Goal: Task Accomplishment & Management: Complete application form

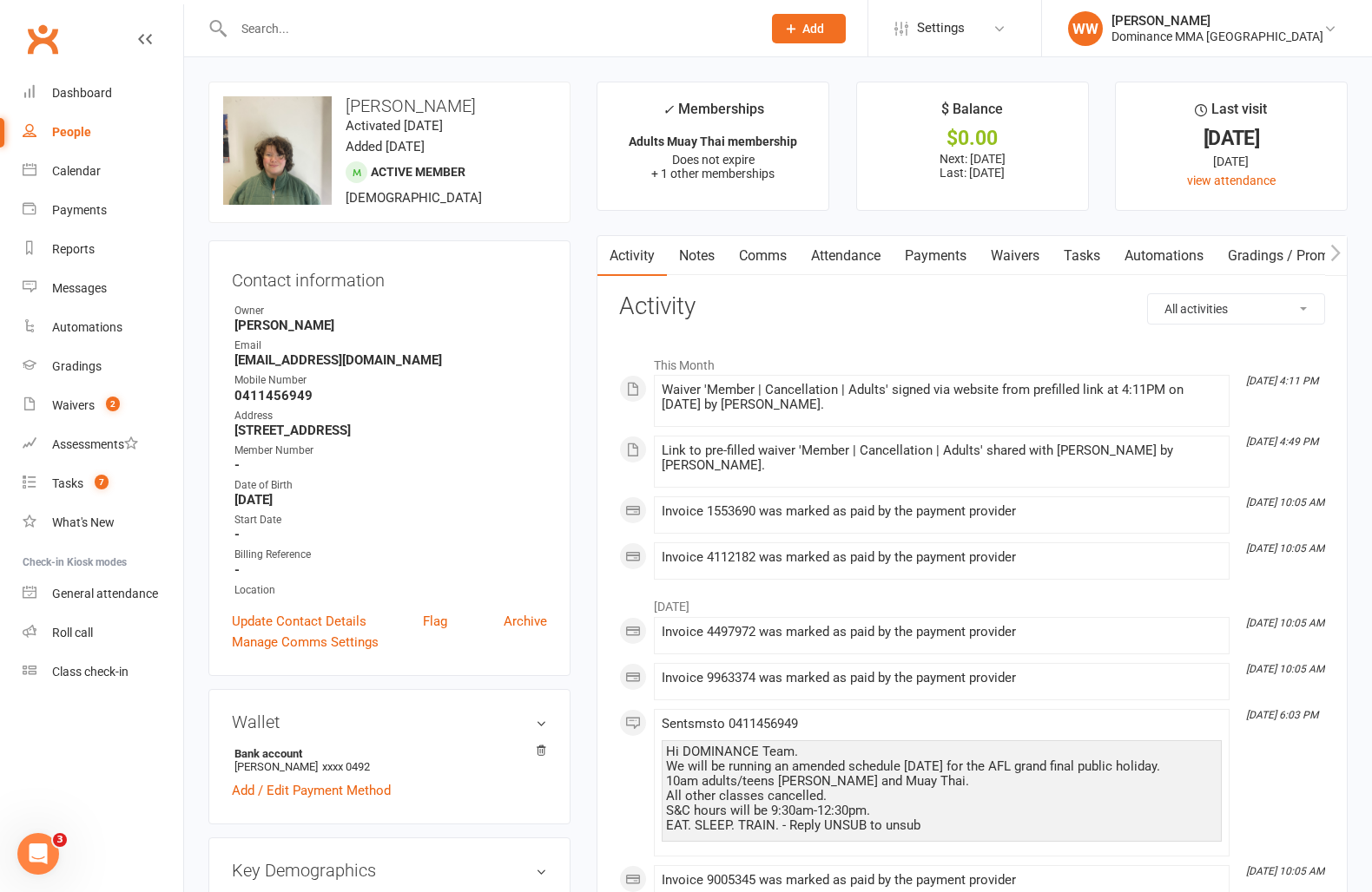
click at [936, 269] on link "Payments" at bounding box center [935, 256] width 86 height 40
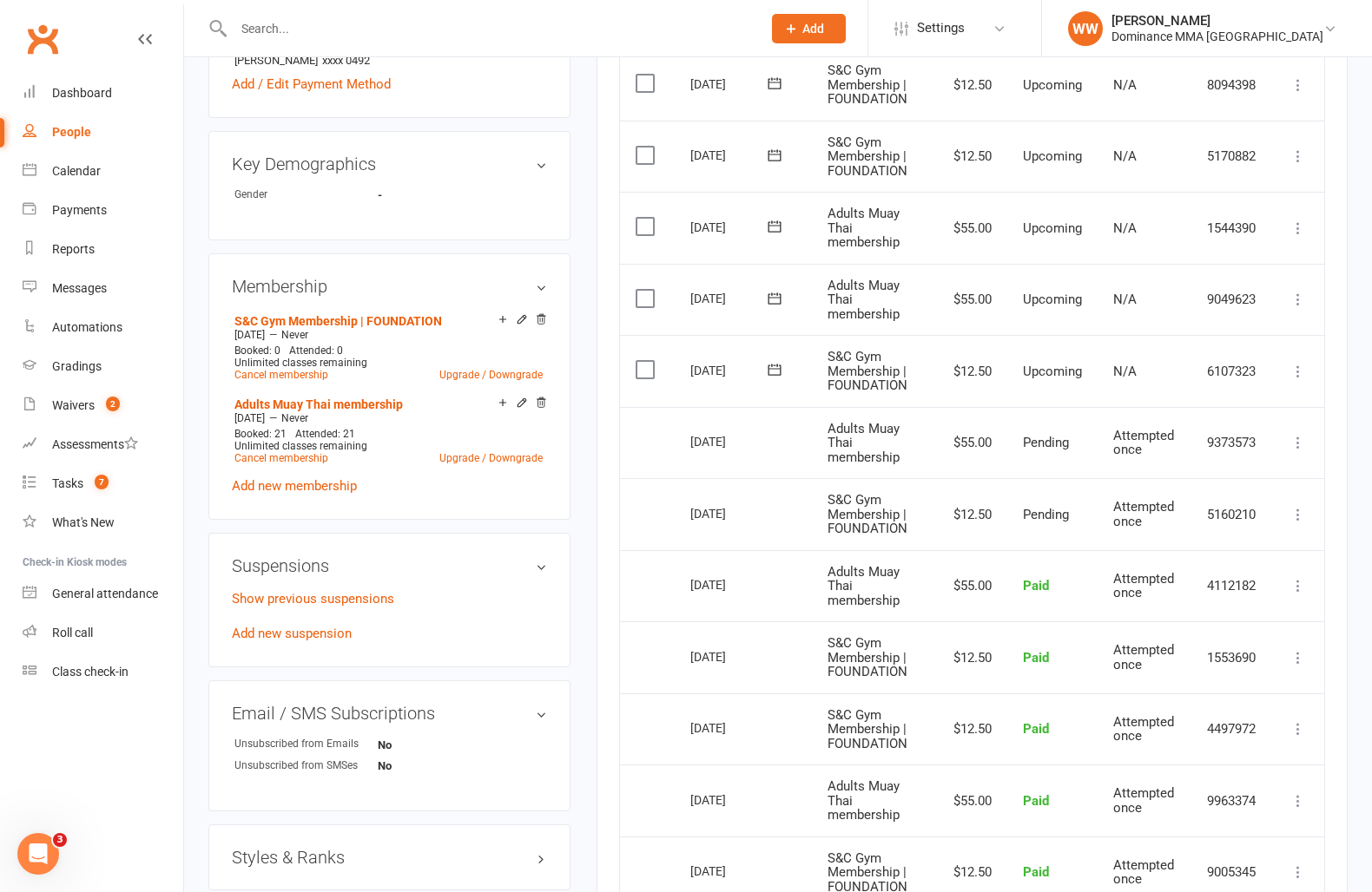
scroll to position [709, 0]
click at [308, 372] on link "Cancel membership" at bounding box center [281, 372] width 94 height 12
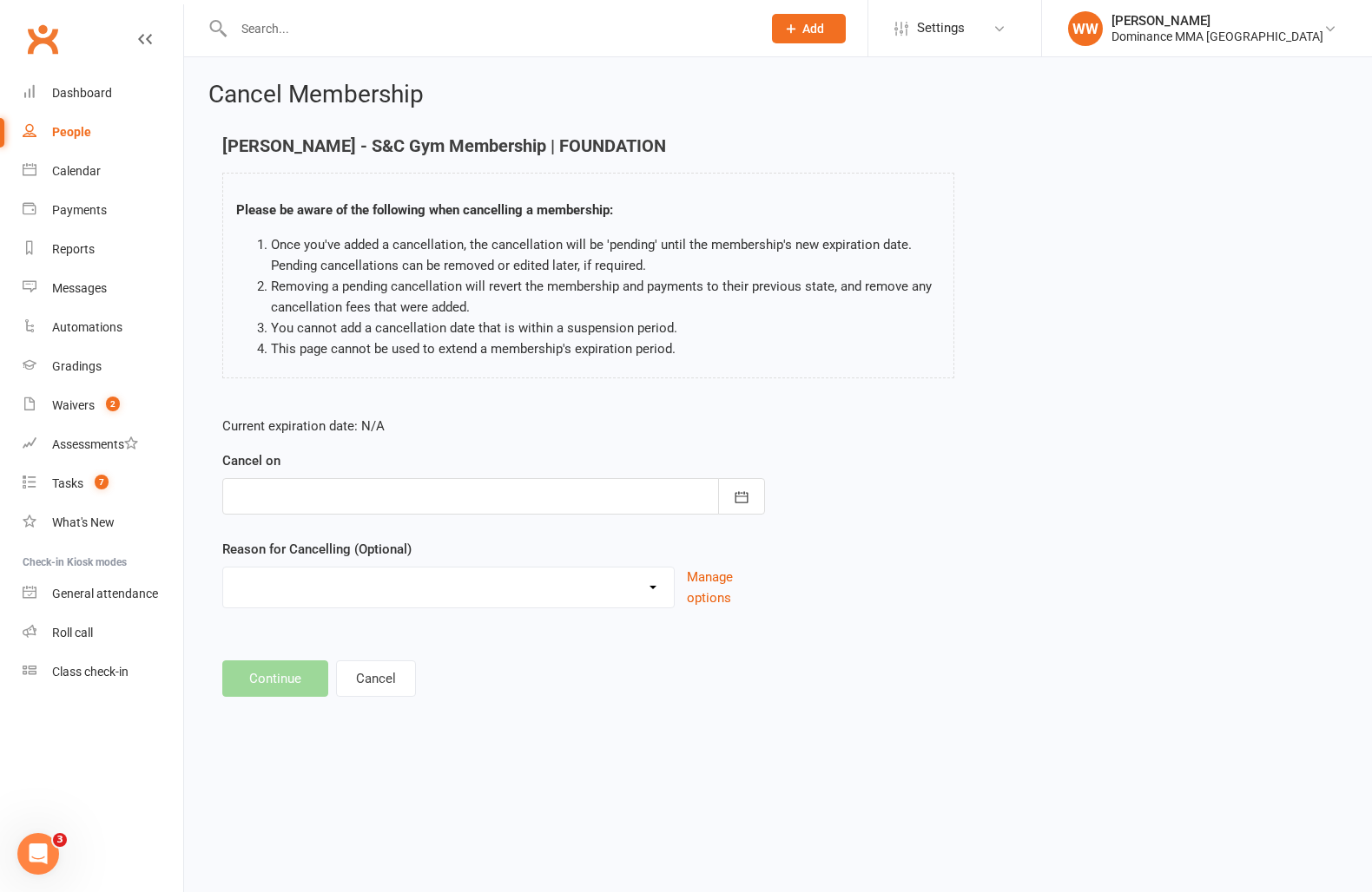
click at [438, 500] on div at bounding box center [493, 496] width 543 height 37
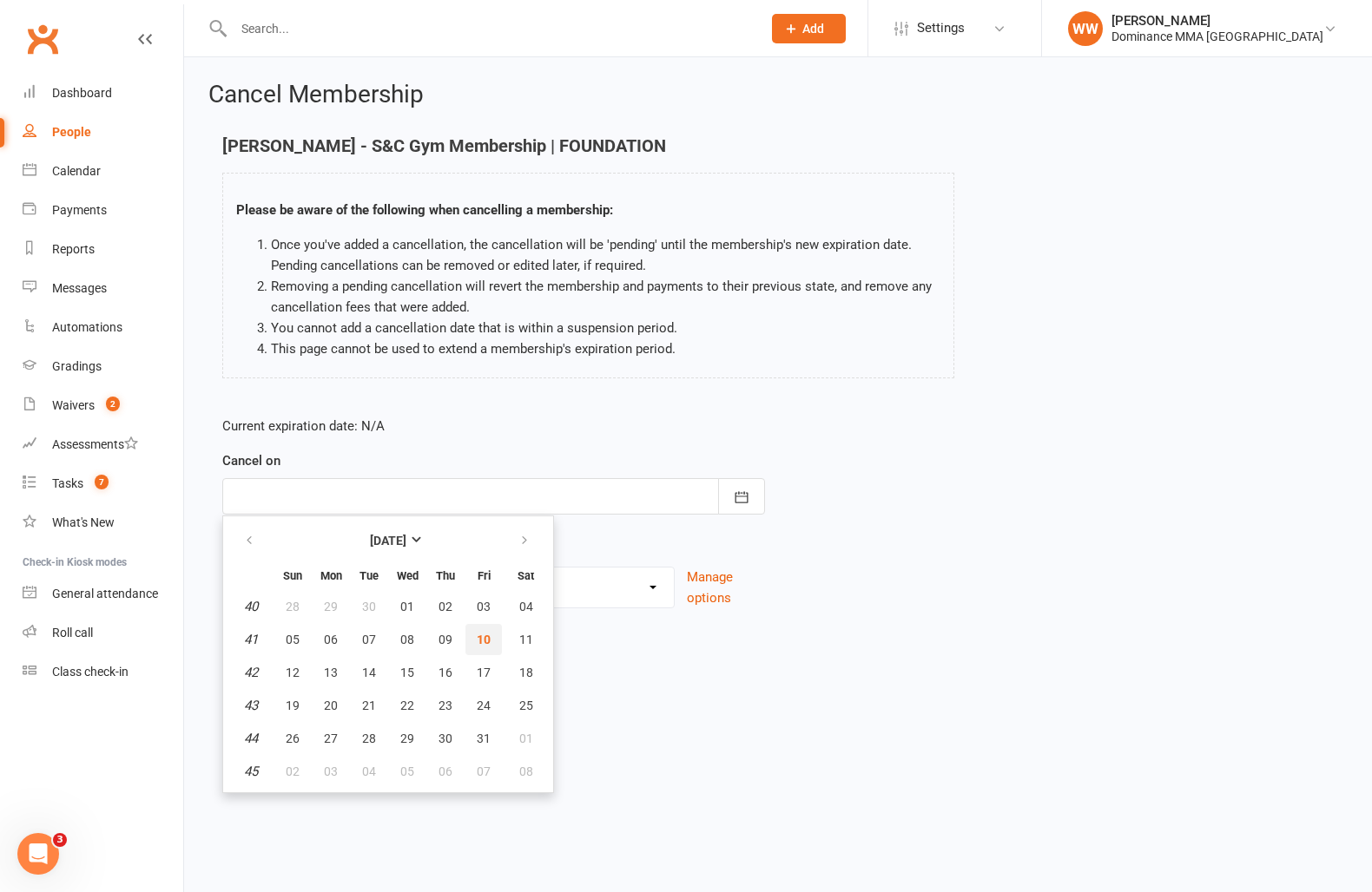
click at [483, 641] on span "10" at bounding box center [483, 640] width 14 height 14
type input "[DATE]"
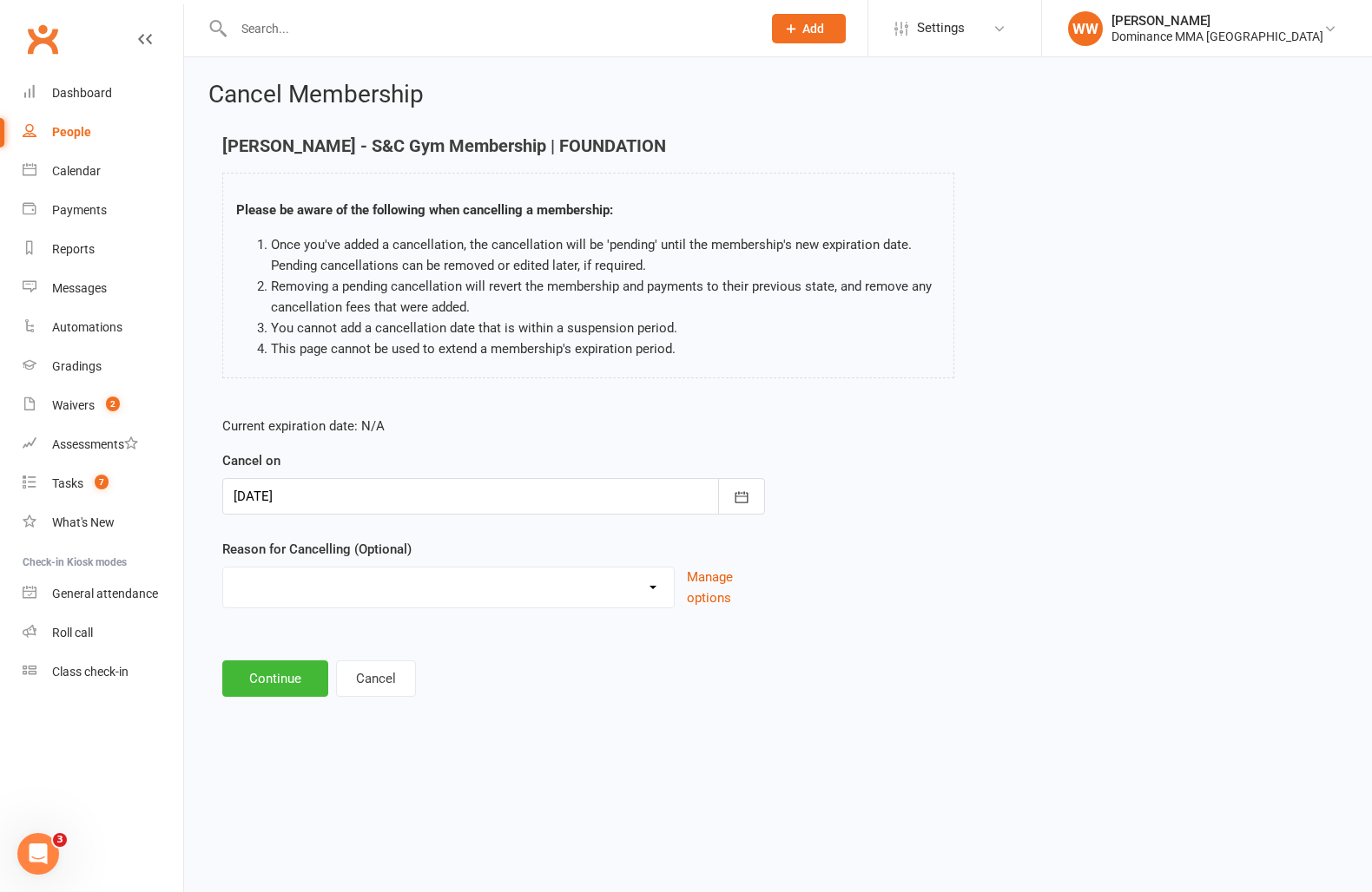
click at [371, 594] on select "force cancel Holiday Injury Moved away upgrade/downgrade Other reason" at bounding box center [448, 585] width 451 height 35
select select "5"
click at [223, 568] on select "force cancel Holiday Injury Moved away upgrade/downgrade Other reason" at bounding box center [448, 585] width 451 height 35
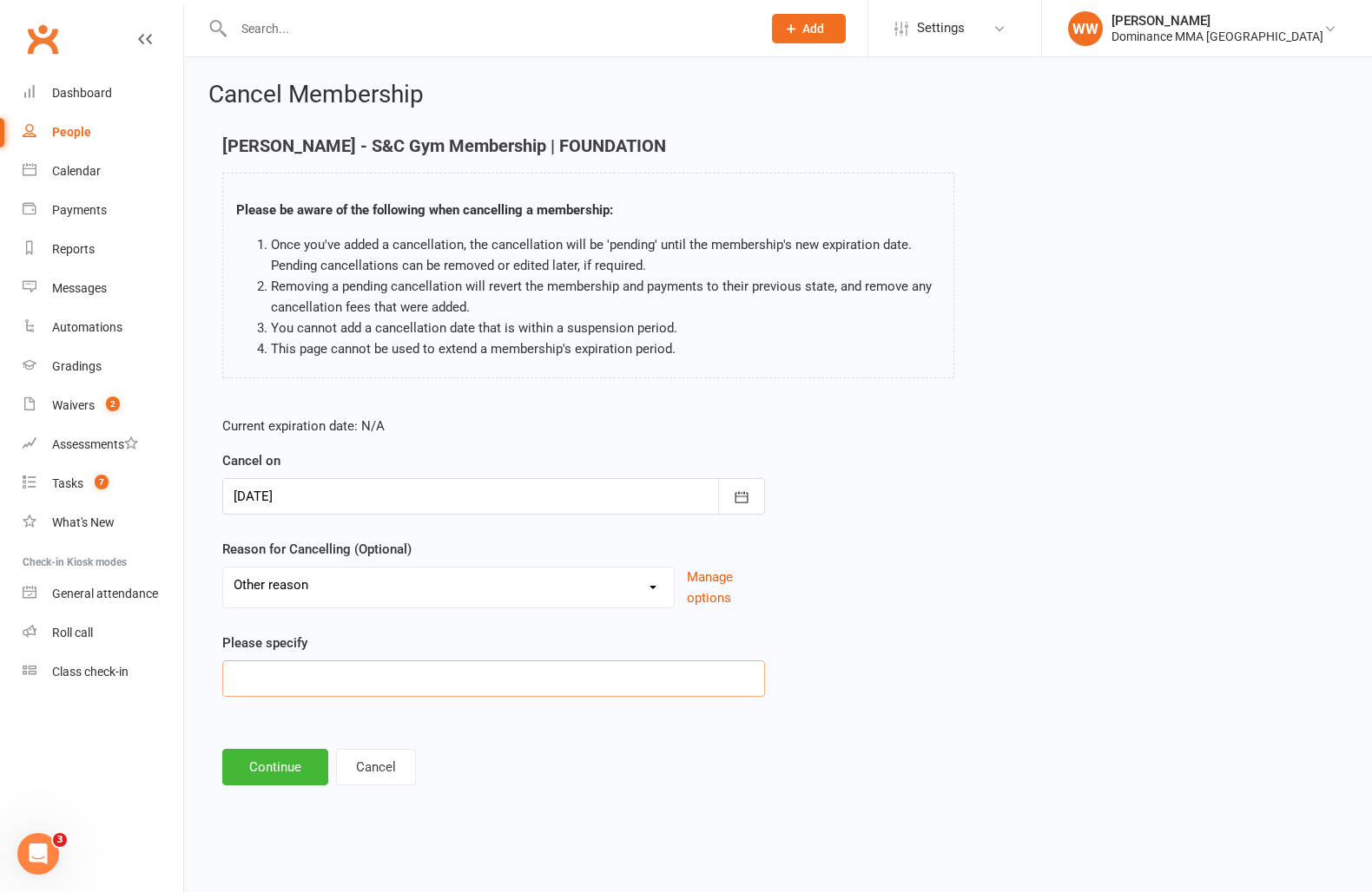
click at [279, 679] on input at bounding box center [493, 679] width 543 height 37
click at [249, 681] on input "time" at bounding box center [493, 679] width 543 height 37
drag, startPoint x: 337, startPoint y: 674, endPoint x: 192, endPoint y: 650, distance: 147.0
click at [192, 650] on div "Cancel Membership [PERSON_NAME] - S&C Gym Membership | FOUNDATION Please be awa…" at bounding box center [778, 435] width 1188 height 756
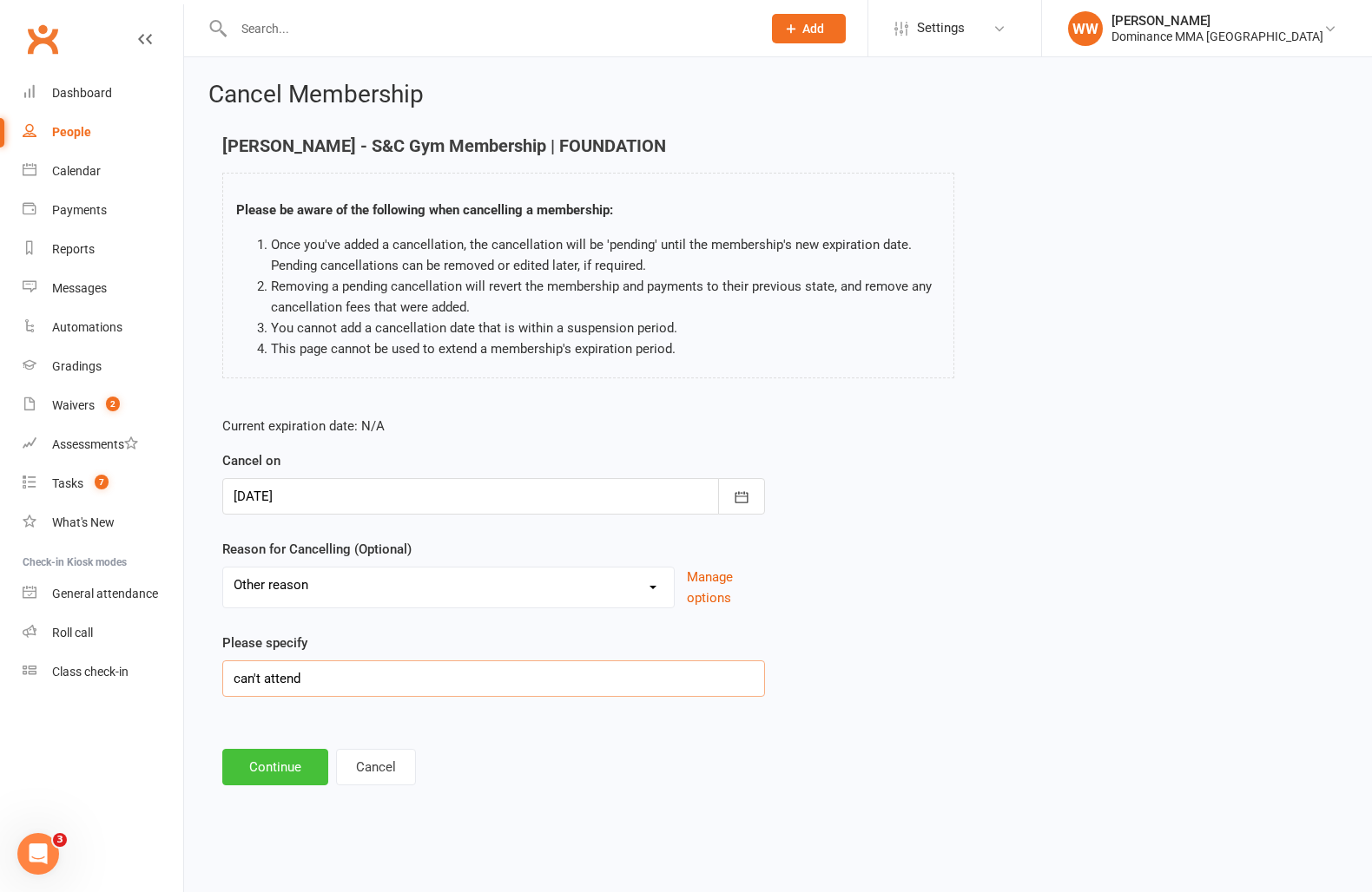
type input "can't attend"
click at [273, 770] on button "Continue" at bounding box center [274, 767] width 106 height 37
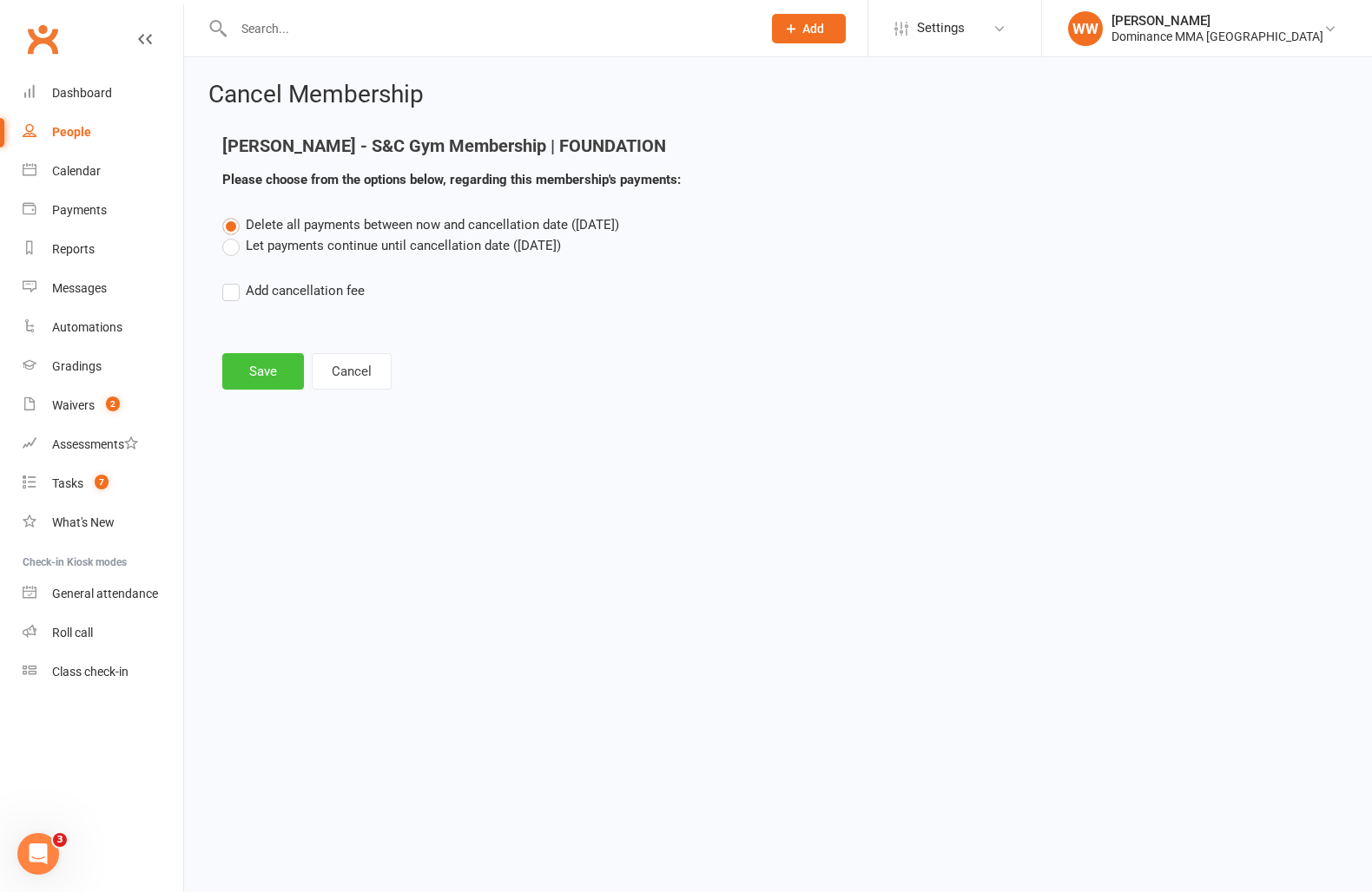
click at [267, 381] on button "Save" at bounding box center [262, 371] width 81 height 37
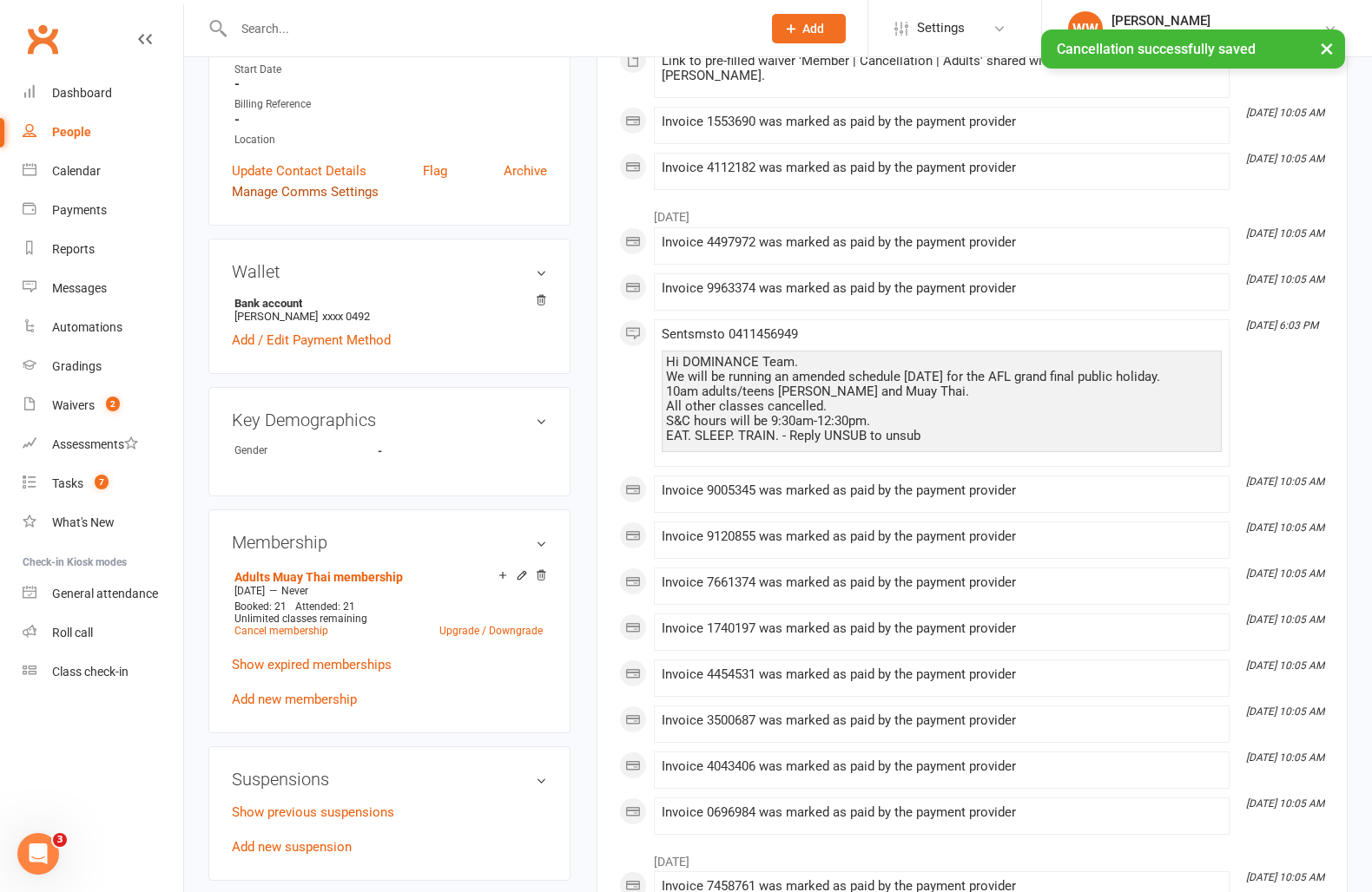
scroll to position [460, 0]
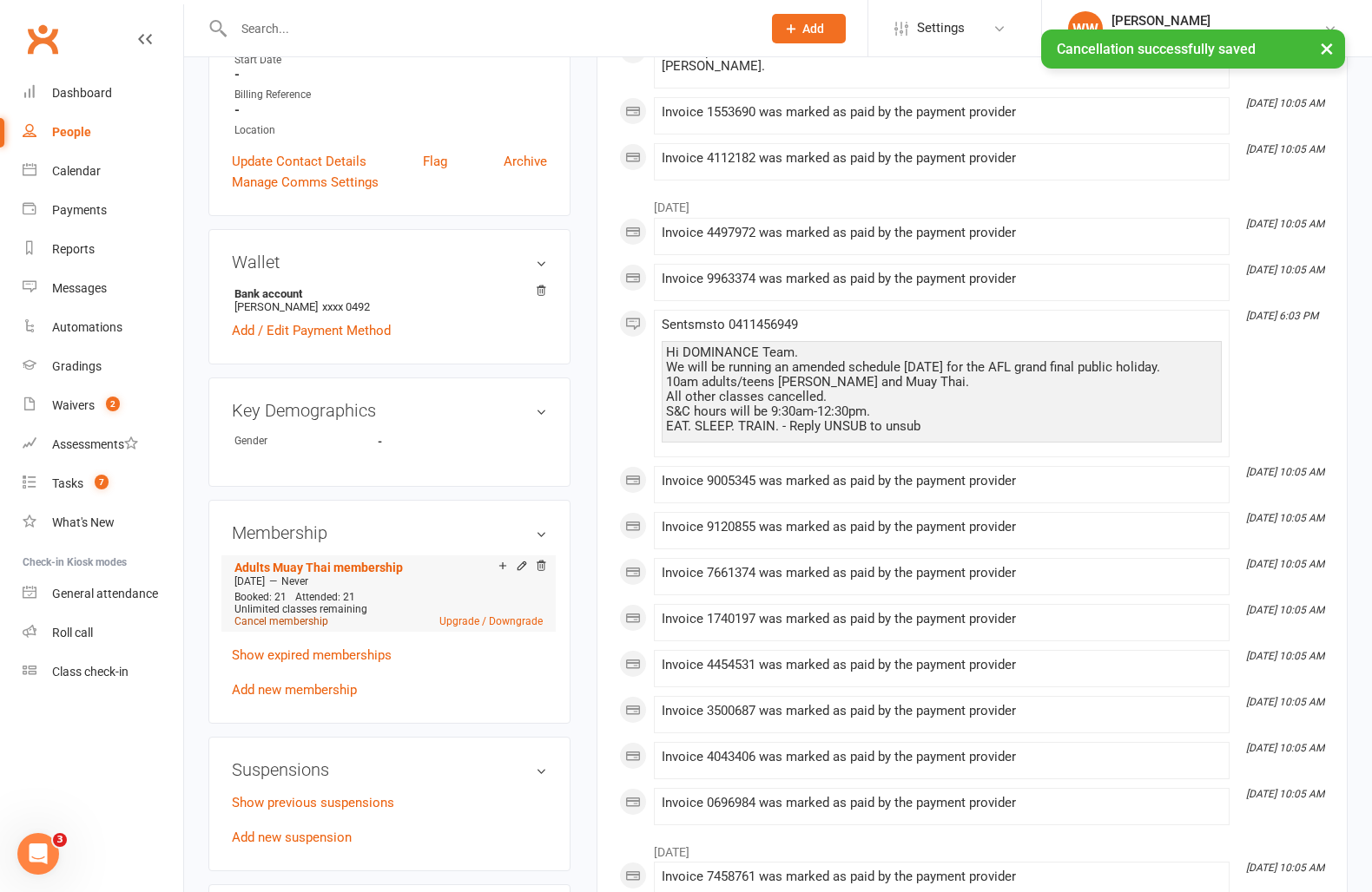
click at [301, 620] on link "Cancel membership" at bounding box center [281, 621] width 94 height 12
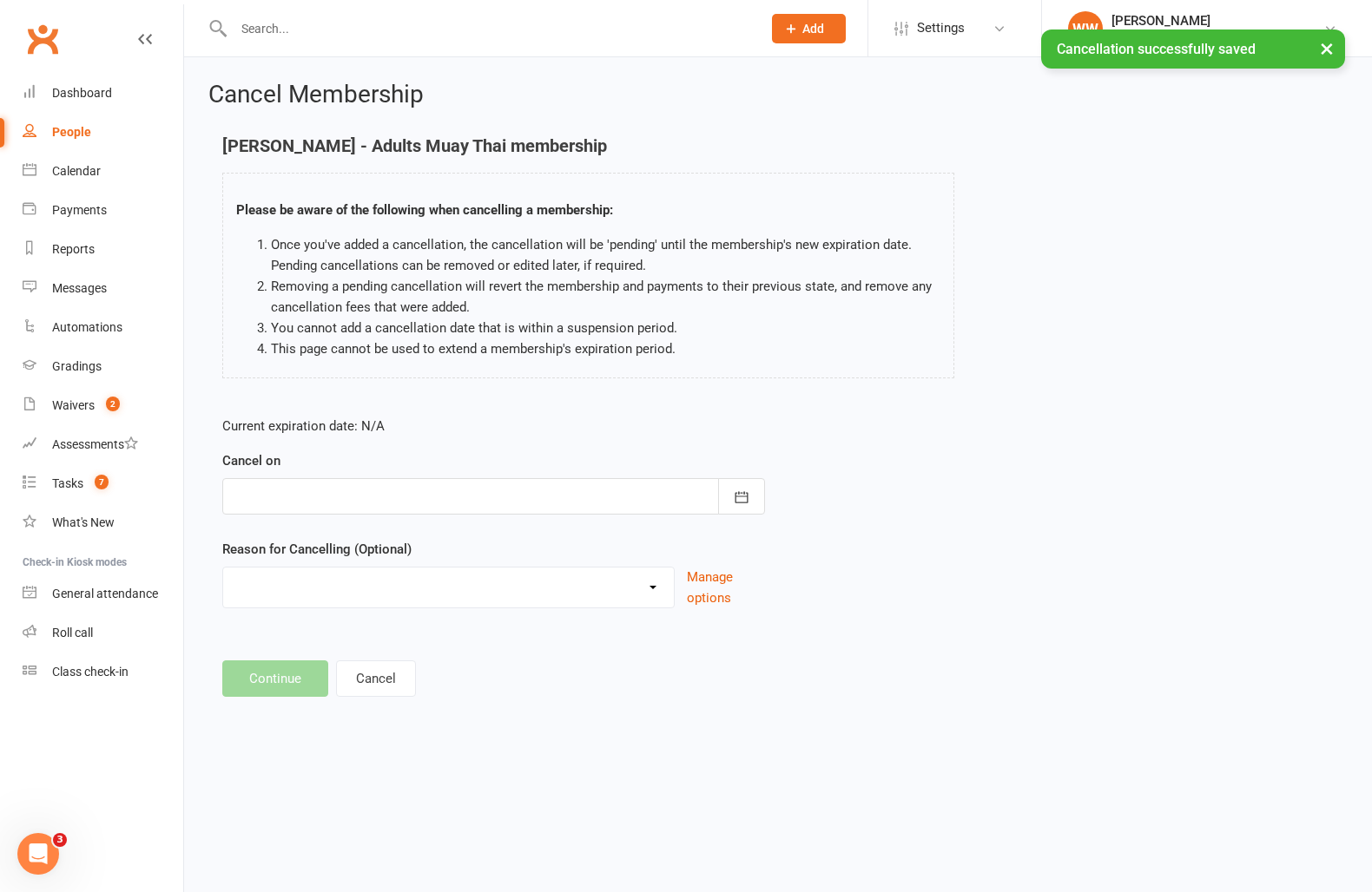
click at [331, 498] on div at bounding box center [493, 496] width 543 height 37
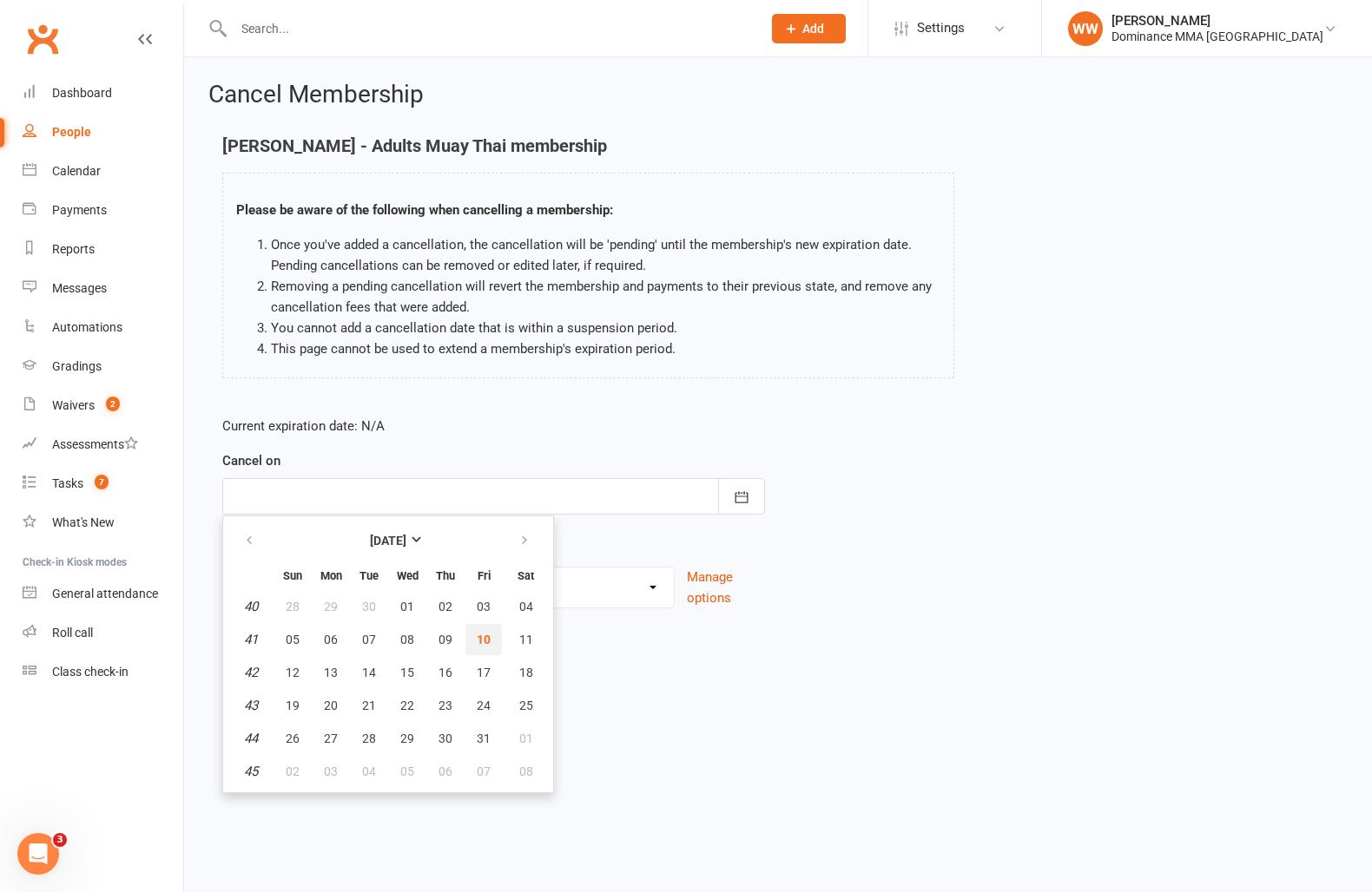
click at [482, 635] on span "10" at bounding box center [483, 640] width 14 height 14
type input "[DATE]"
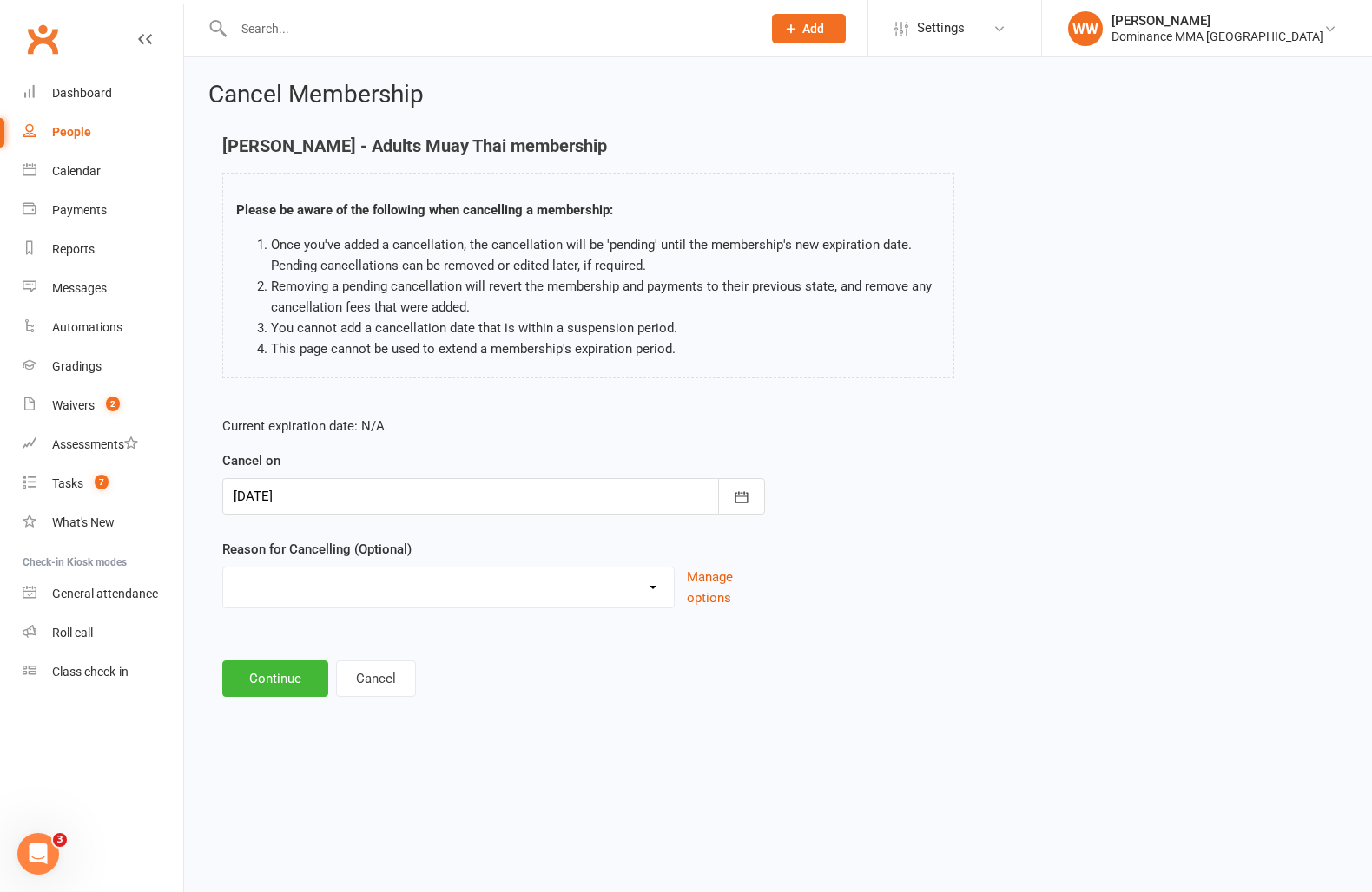
click at [411, 597] on select "force cancel Holiday Injury Moved away upgrade/downgrade Other reason" at bounding box center [448, 585] width 451 height 35
select select "5"
click at [223, 568] on select "force cancel Holiday Injury Moved away upgrade/downgrade Other reason" at bounding box center [448, 585] width 451 height 35
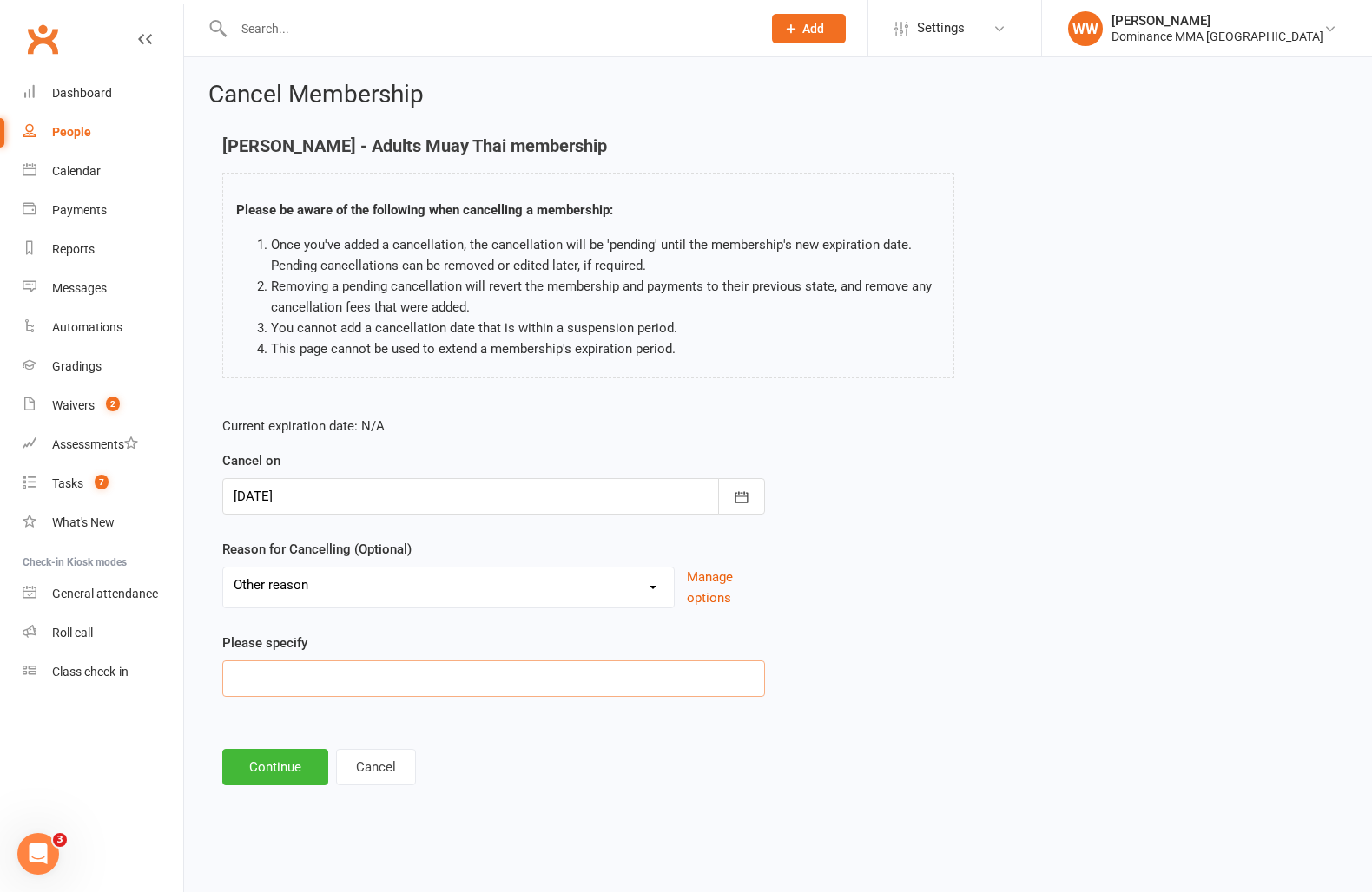
click at [299, 686] on input at bounding box center [493, 679] width 543 height 37
paste input "can't attend"
type input "can't attend"
click at [286, 755] on button "Continue" at bounding box center [274, 767] width 106 height 37
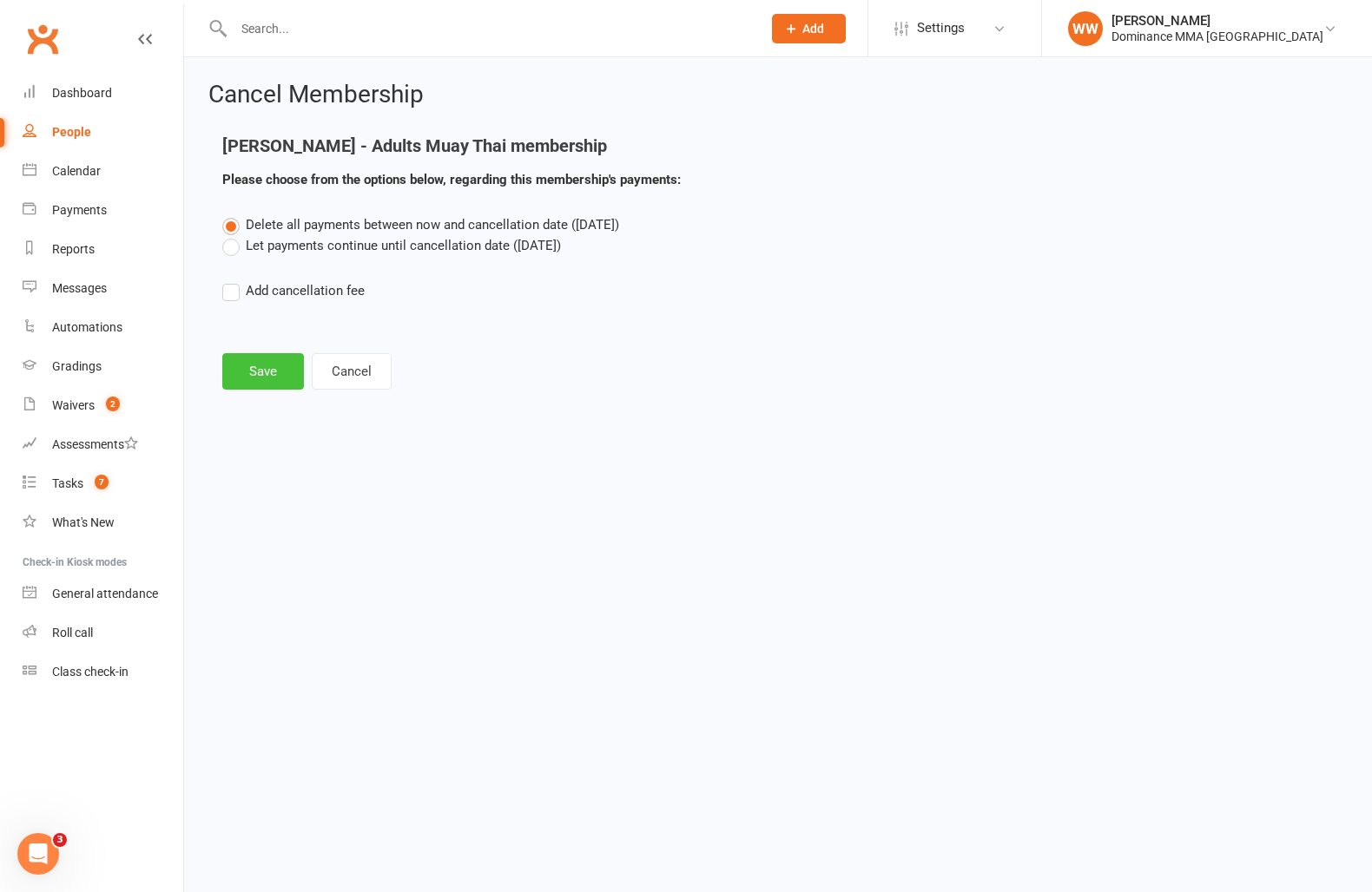
click at [277, 384] on button "Save" at bounding box center [262, 371] width 81 height 37
